Goal: Check status: Check status

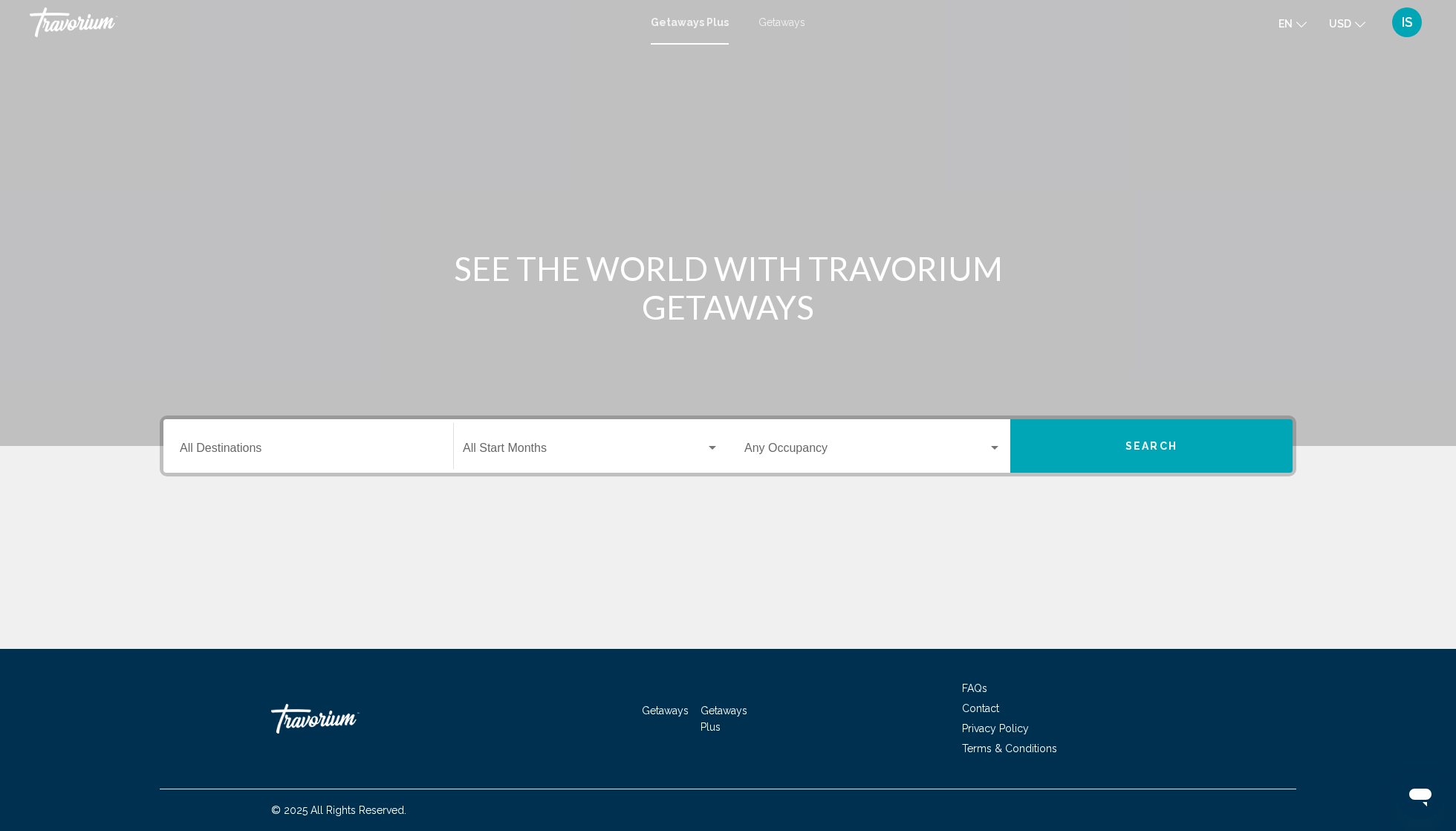
click at [786, 27] on span "Getaways" at bounding box center [781, 22] width 47 height 12
click at [1402, 30] on span "IS" at bounding box center [1407, 21] width 11 height 15
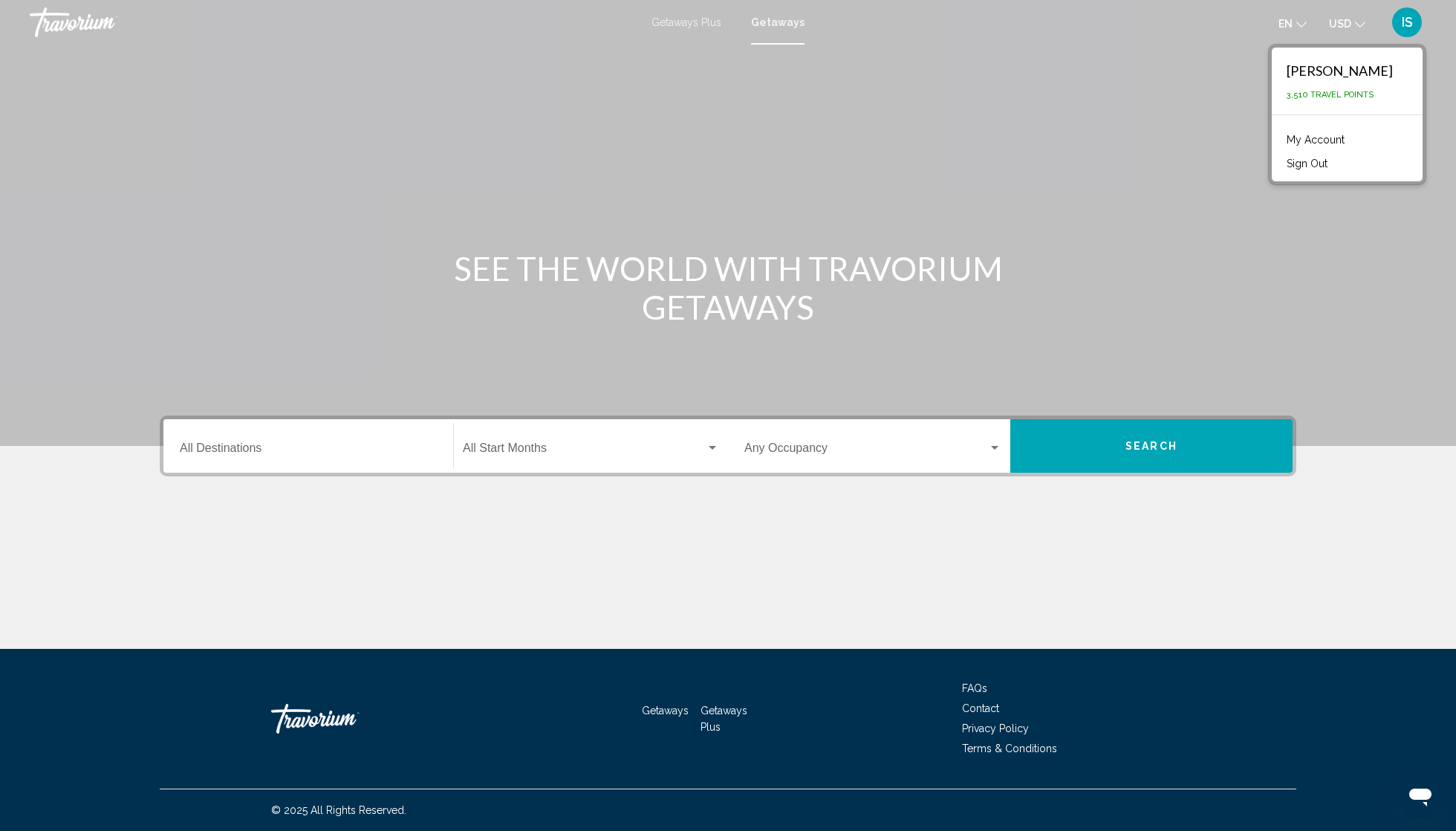
click at [1317, 149] on link "My Account" at bounding box center [1314, 140] width 73 height 19
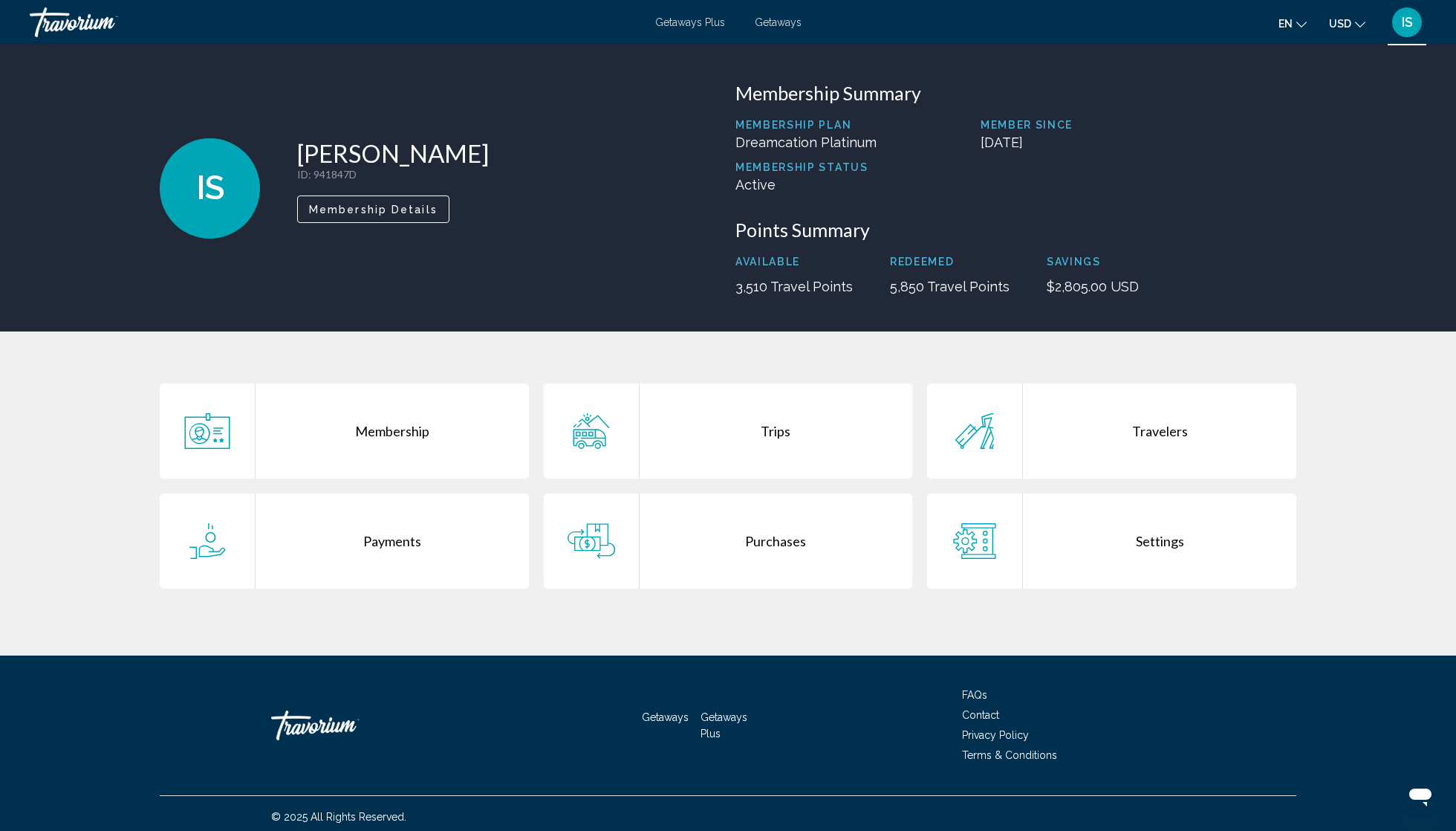
click at [804, 478] on div "Trips" at bounding box center [776, 431] width 273 height 95
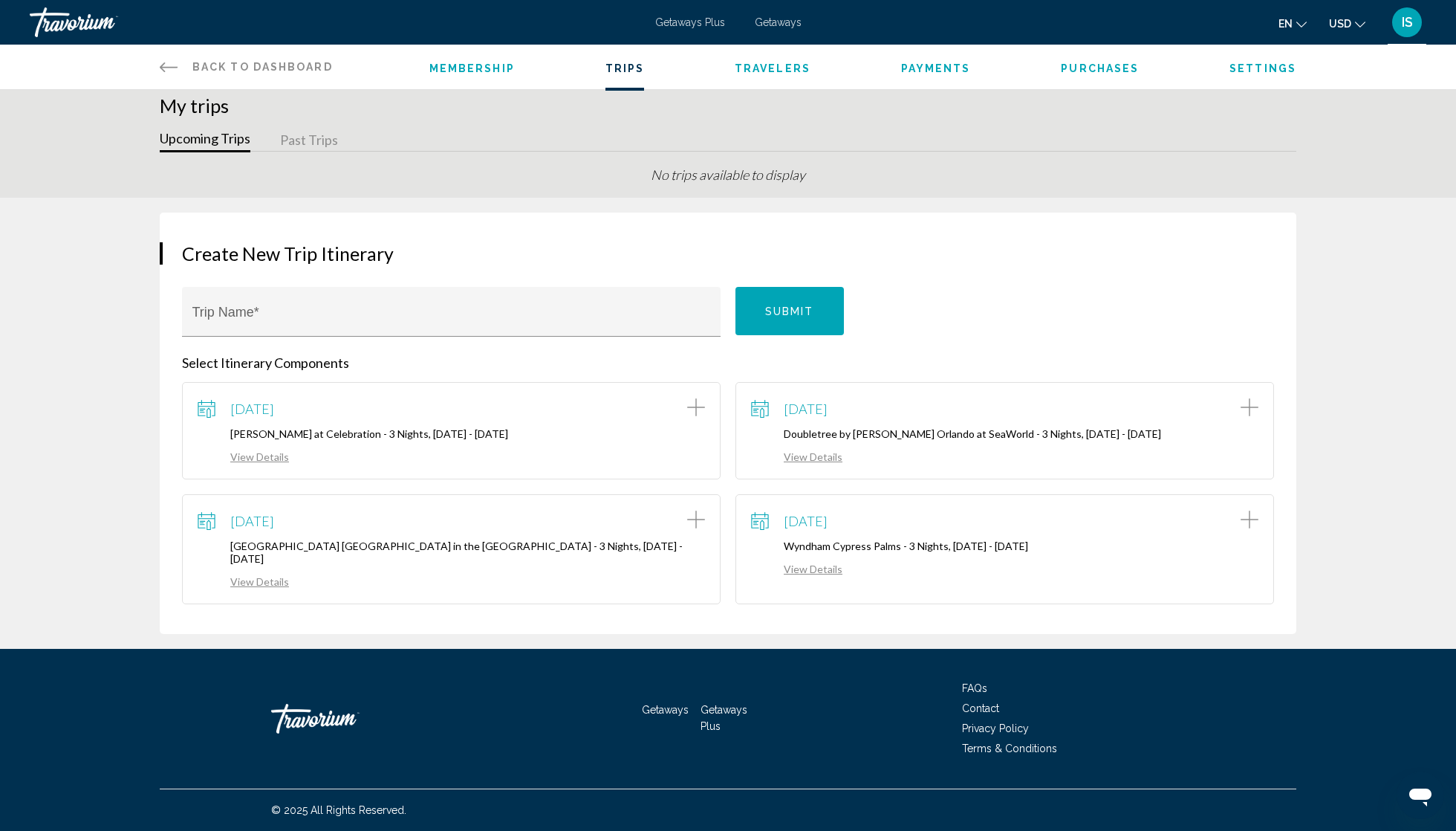
scroll to position [138, 0]
drag, startPoint x: 790, startPoint y: 376, endPoint x: 987, endPoint y: 376, distance: 197.0
click at [987, 428] on p "Doubletree by [PERSON_NAME] Orlando at SeaWorld - 3 Nights, [DATE] - [DATE]" at bounding box center [1004, 433] width 507 height 13
copy p "Doubletree by [PERSON_NAME] [PERSON_NAME] at SeaWorld"
